Goal: Navigation & Orientation: Find specific page/section

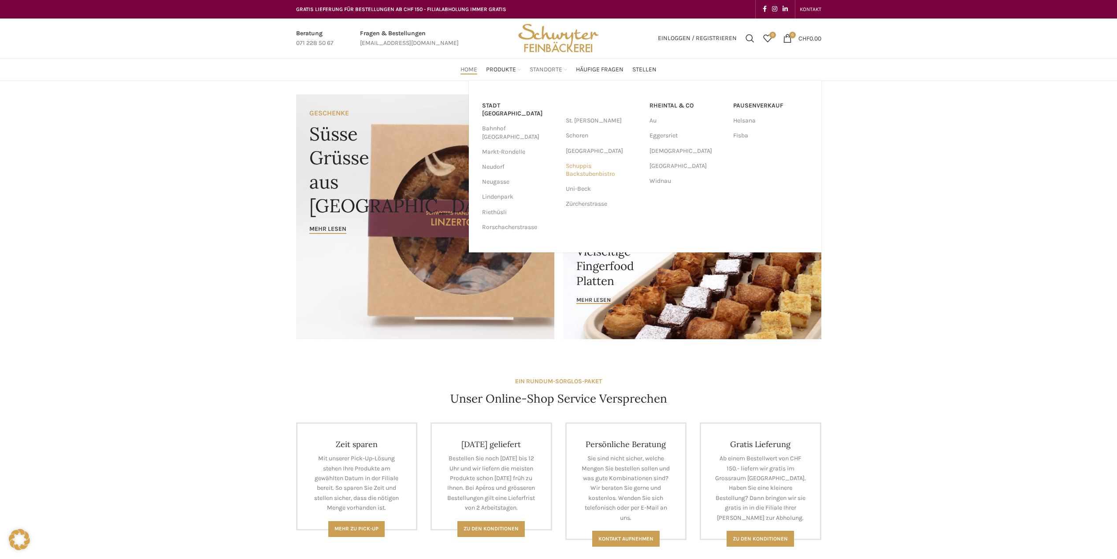
click at [576, 171] on link "Schuppis Backstubenbistro" at bounding box center [603, 170] width 75 height 23
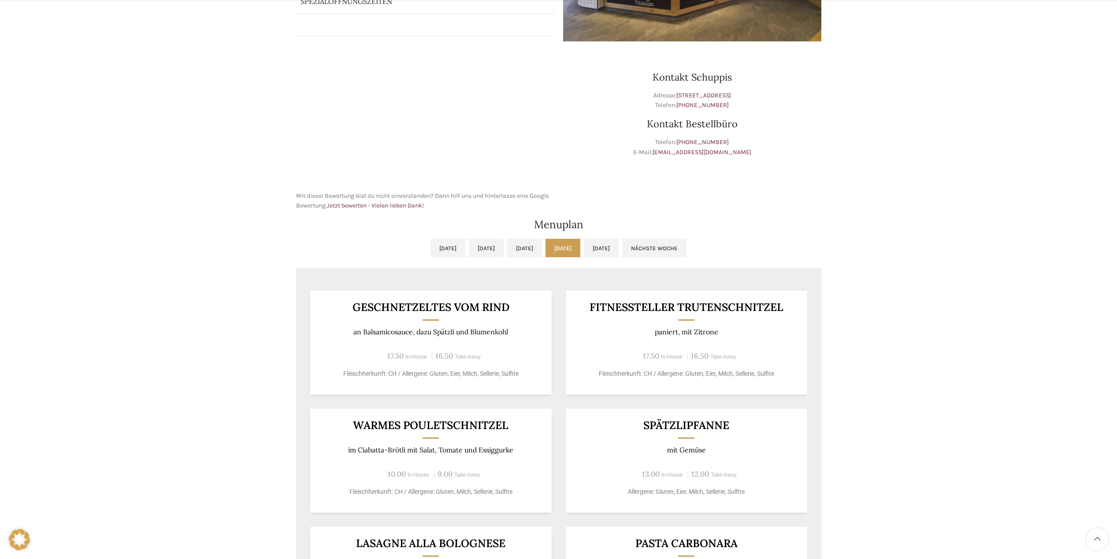
scroll to position [235, 0]
drag, startPoint x: 591, startPoint y: 306, endPoint x: 775, endPoint y: 320, distance: 184.3
click at [775, 320] on div "Fitnessteller Trutenschnitzel paniert, mit Zitrone 17.50 In-House 16.50 Take-Aw…" at bounding box center [687, 342] width 242 height 104
drag, startPoint x: 775, startPoint y: 320, endPoint x: 775, endPoint y: 332, distance: 12.3
click at [775, 332] on p "paniert, mit Zitrone" at bounding box center [686, 331] width 220 height 8
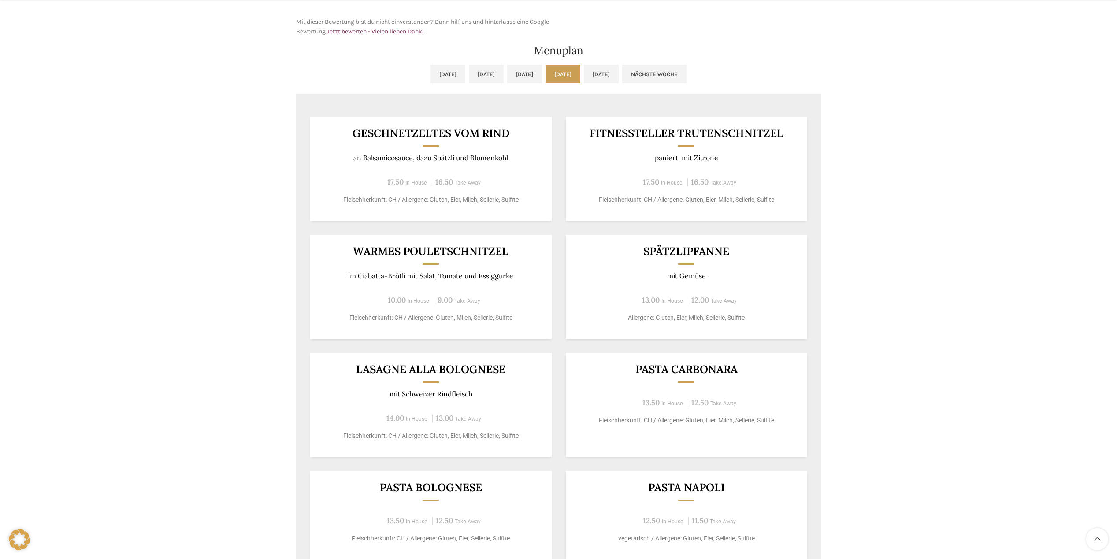
scroll to position [411, 0]
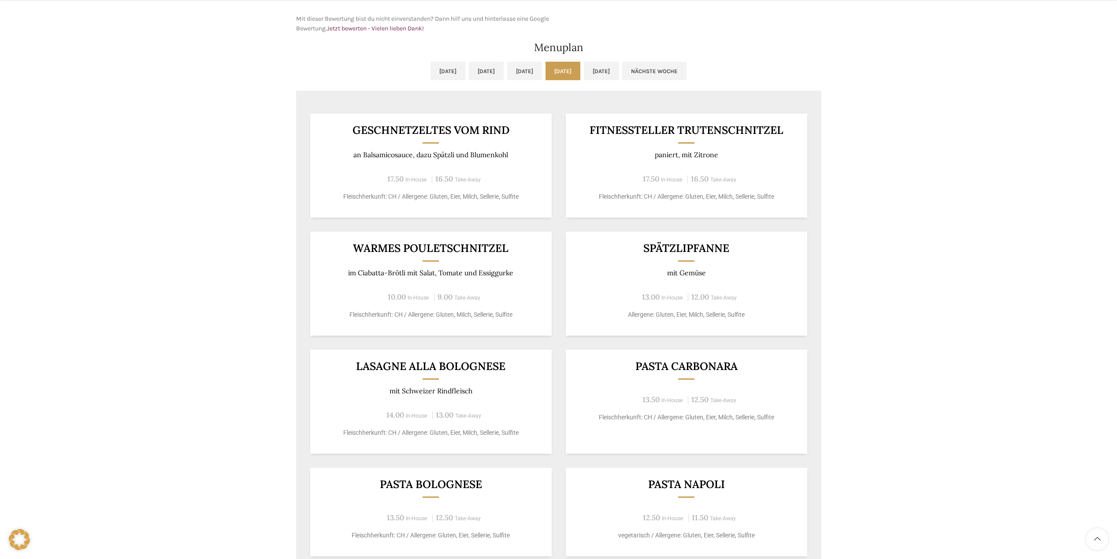
click at [885, 63] on div "Backstubenbistro Schuppis Wochentag ÖFFNUNGSZEITEN Montag - Freitag 06:00 - 16:…" at bounding box center [558, 131] width 1117 height 923
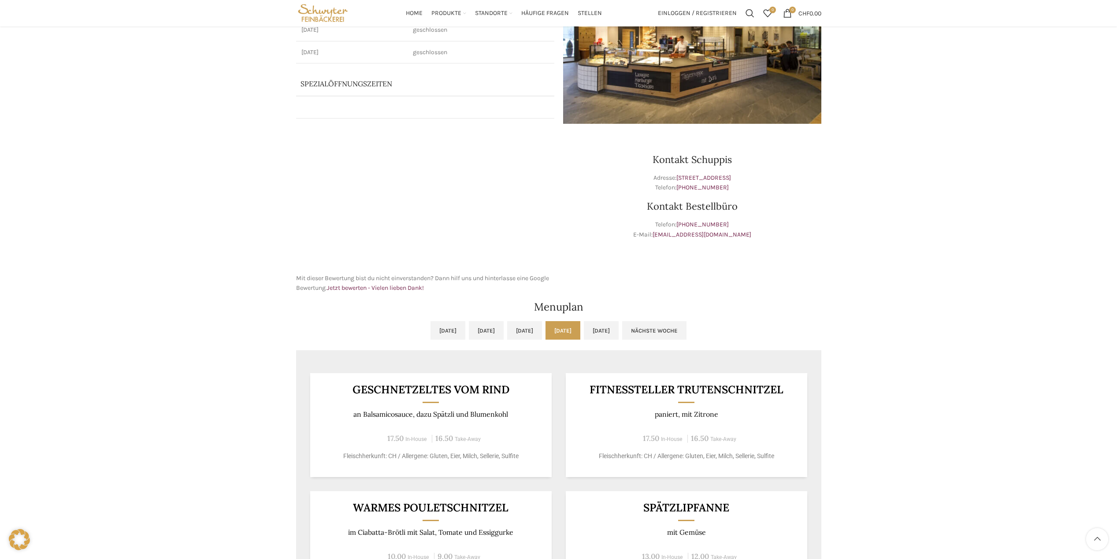
scroll to position [59, 0]
